Goal: Check status: Check status

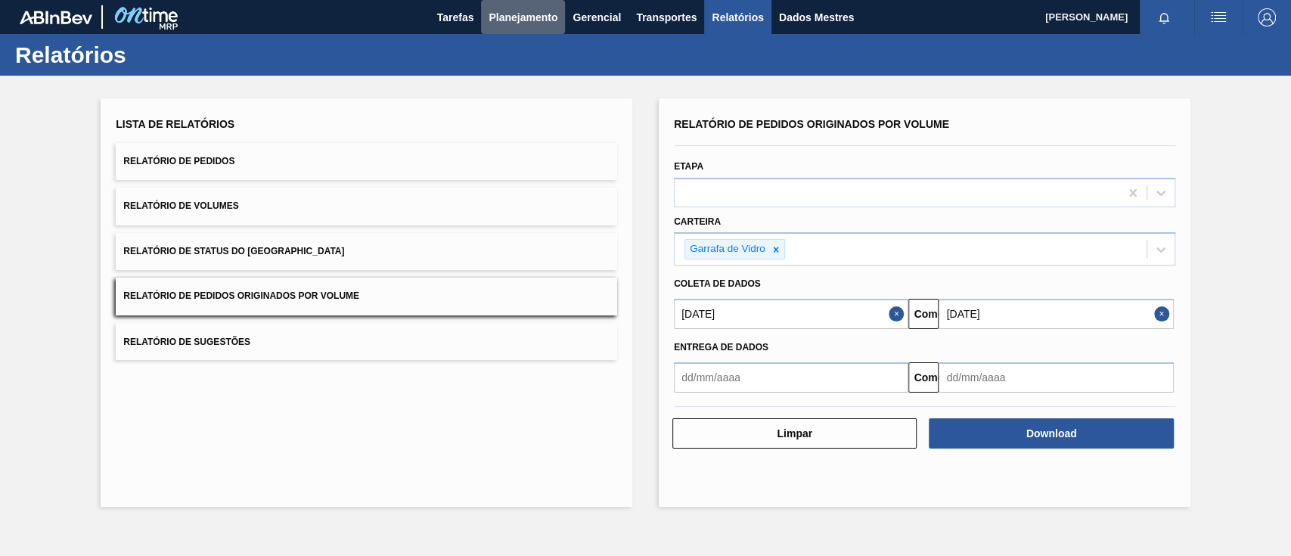
click at [498, 13] on font "Planejamento" at bounding box center [522, 17] width 69 height 12
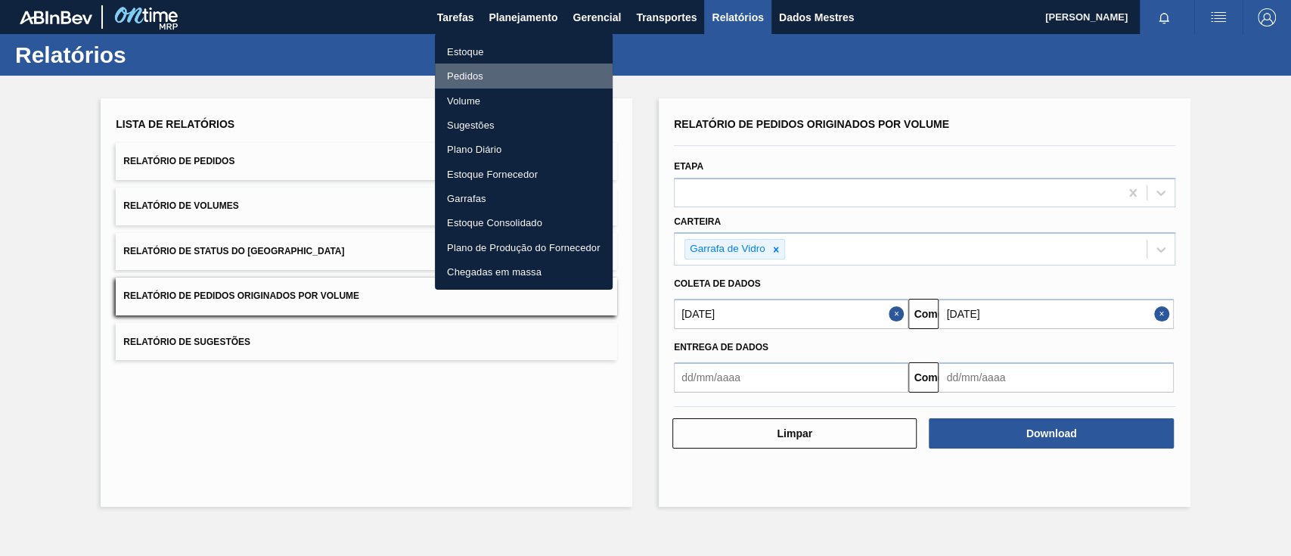
drag, startPoint x: 475, startPoint y: 79, endPoint x: 543, endPoint y: 76, distance: 68.2
click at [474, 79] on font "Pedidos" at bounding box center [465, 75] width 36 height 11
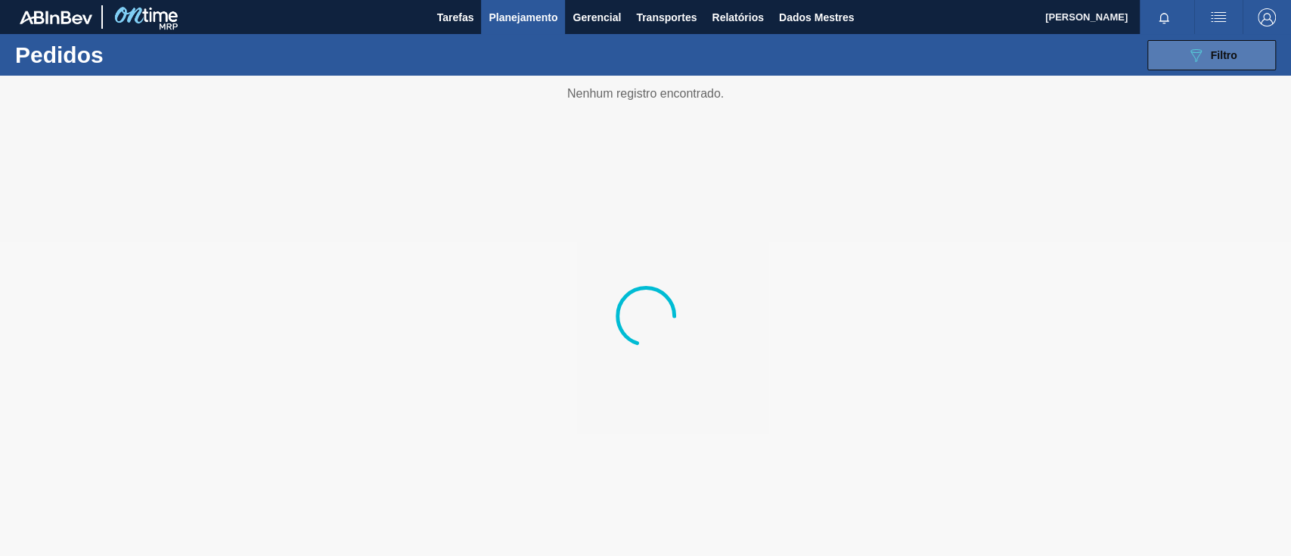
click at [1191, 59] on icon "089F7B8B-B2A5-4AFE-B5C0-19BA573D28AC" at bounding box center [1195, 55] width 18 height 18
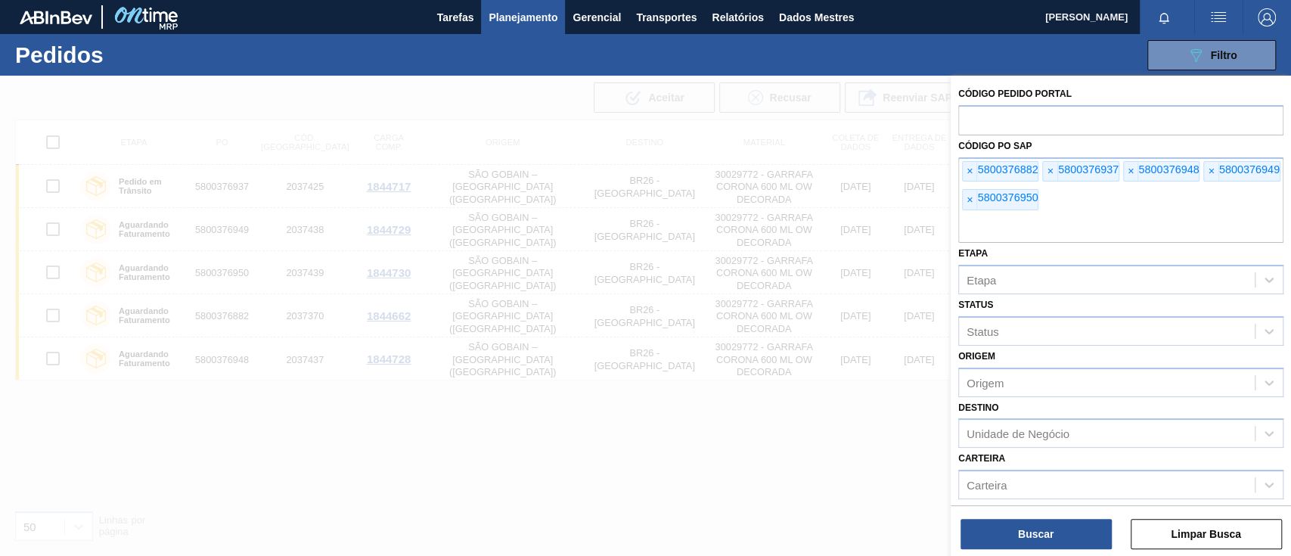
click at [968, 170] on font "×" at bounding box center [969, 171] width 6 height 12
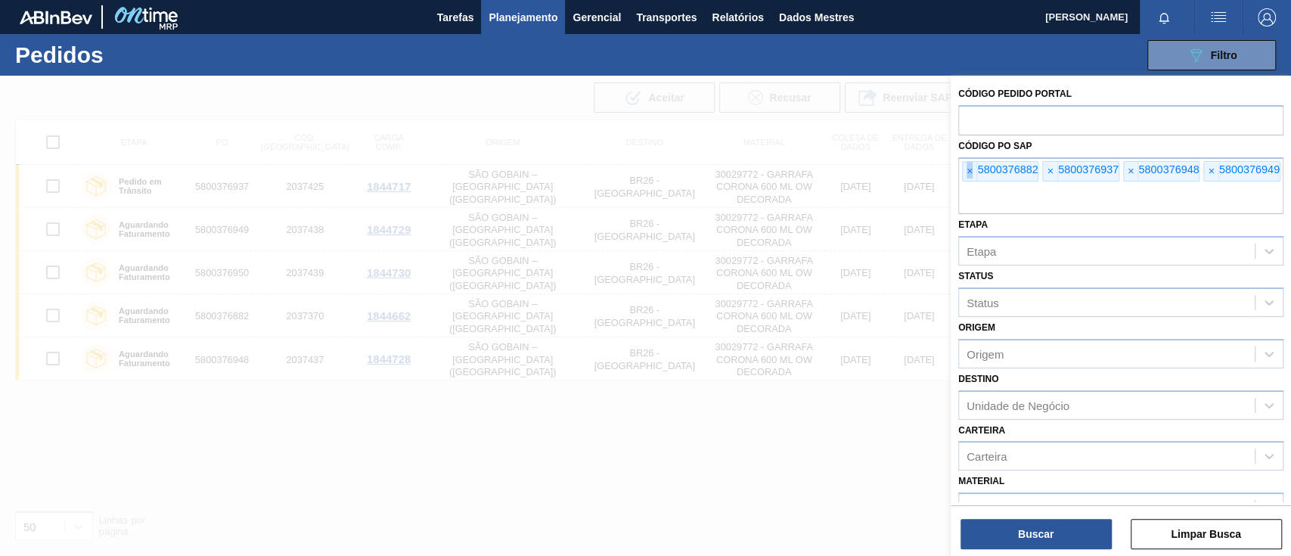
click at [968, 170] on font "×" at bounding box center [969, 171] width 6 height 12
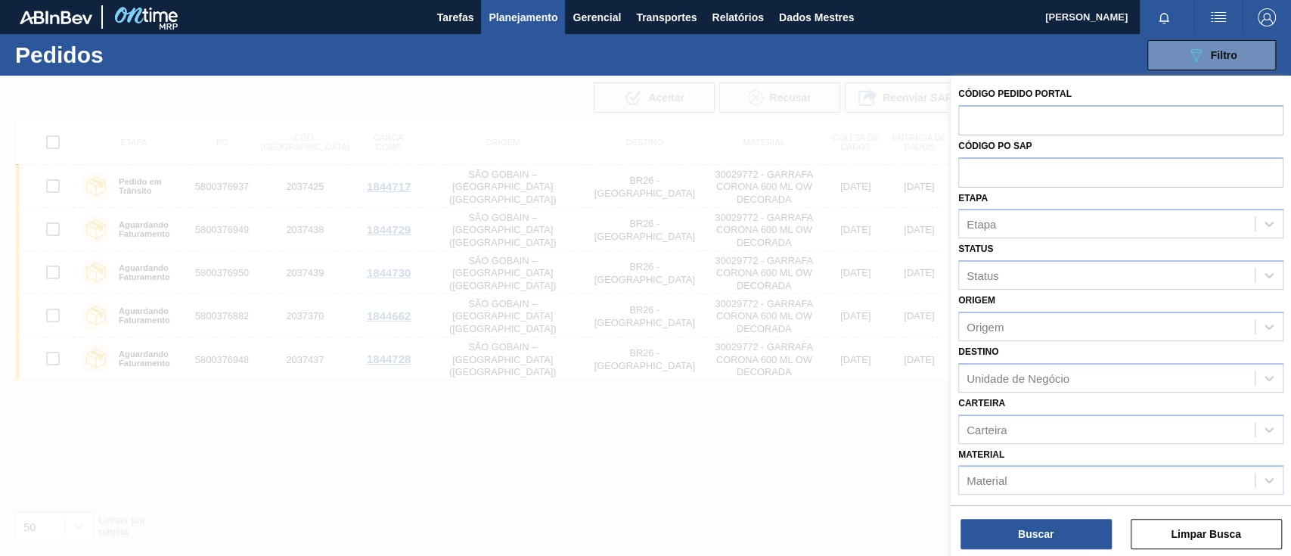
paste input "text"
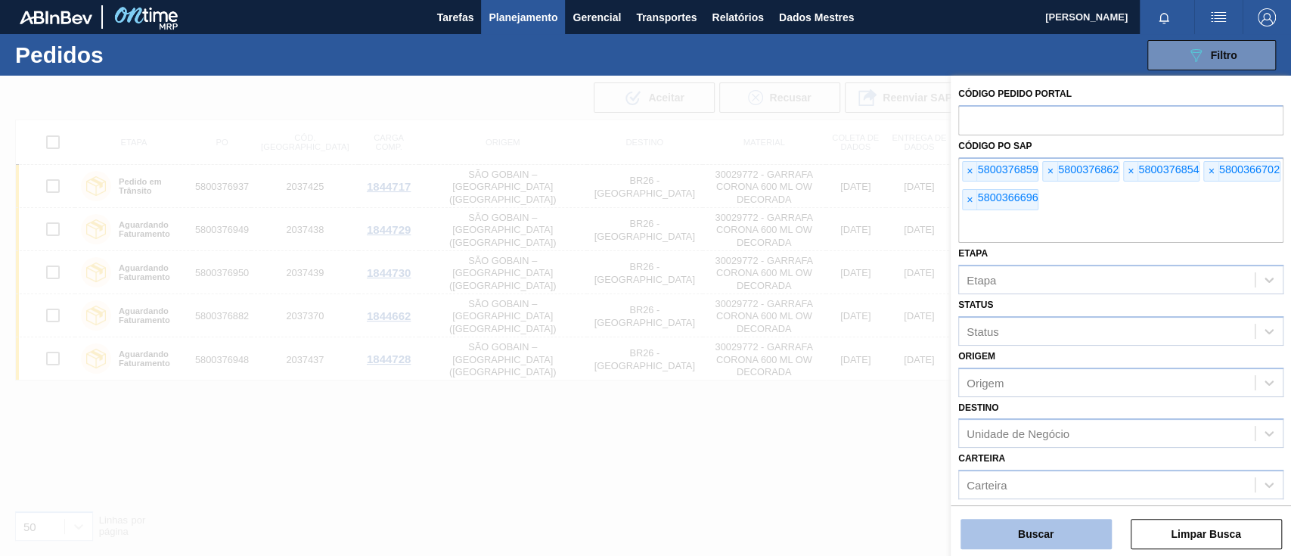
click at [1037, 522] on button "Buscar" at bounding box center [1035, 534] width 151 height 30
